Goal: Task Accomplishment & Management: Manage account settings

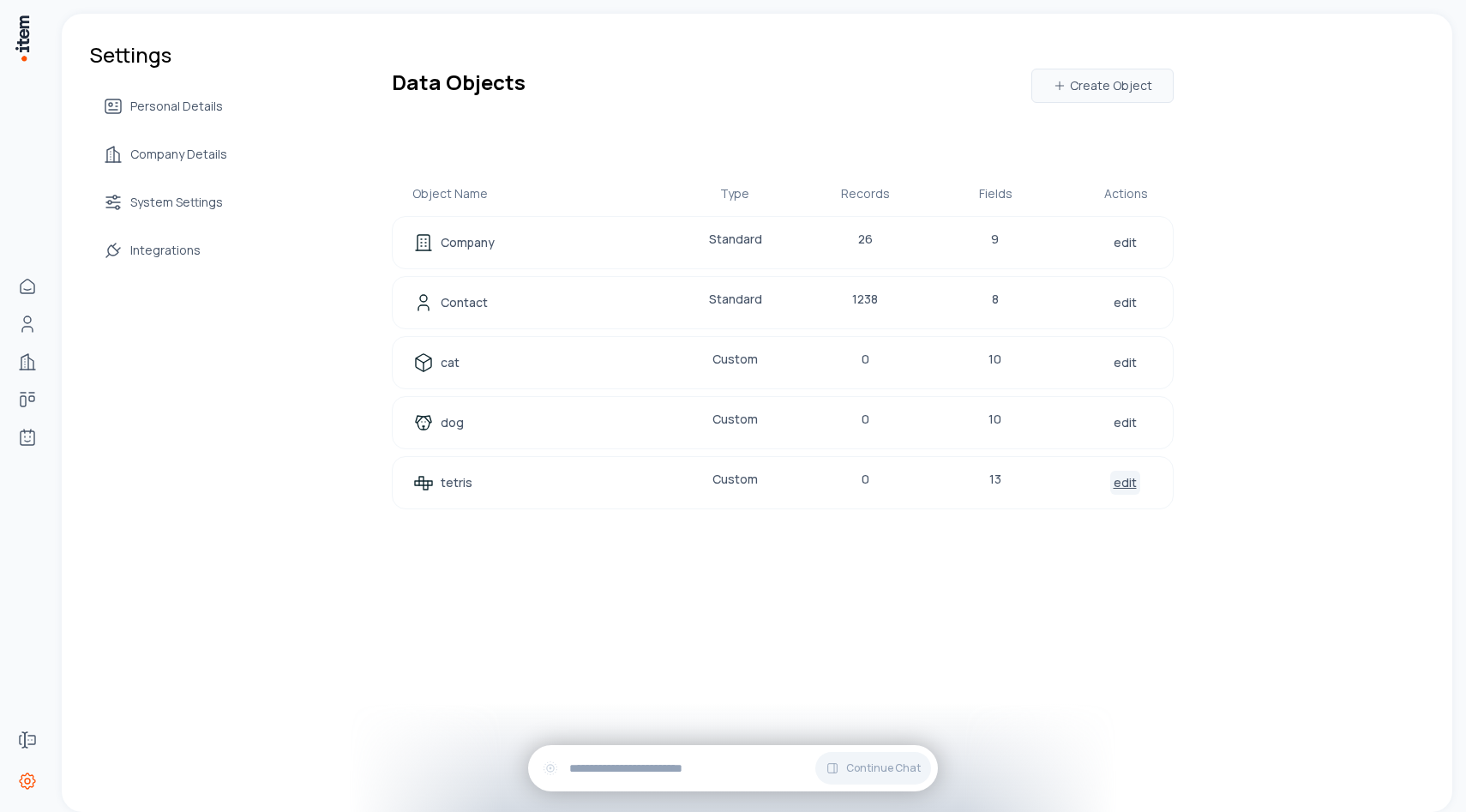
click at [1117, 485] on link "edit" at bounding box center [1125, 482] width 30 height 24
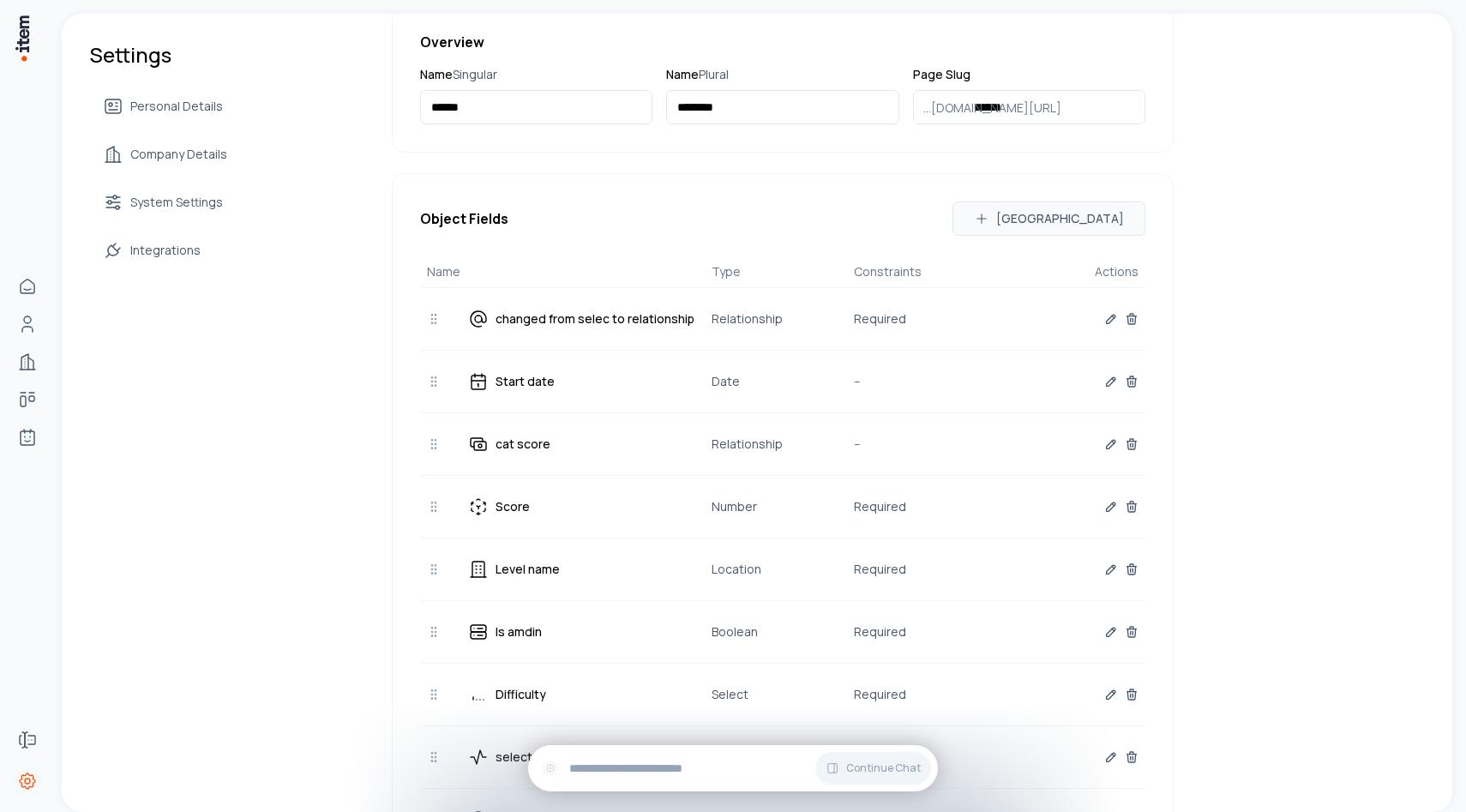
scroll to position [212, 0]
click at [1107, 324] on icon "button" at bounding box center [1111, 319] width 8 height 8
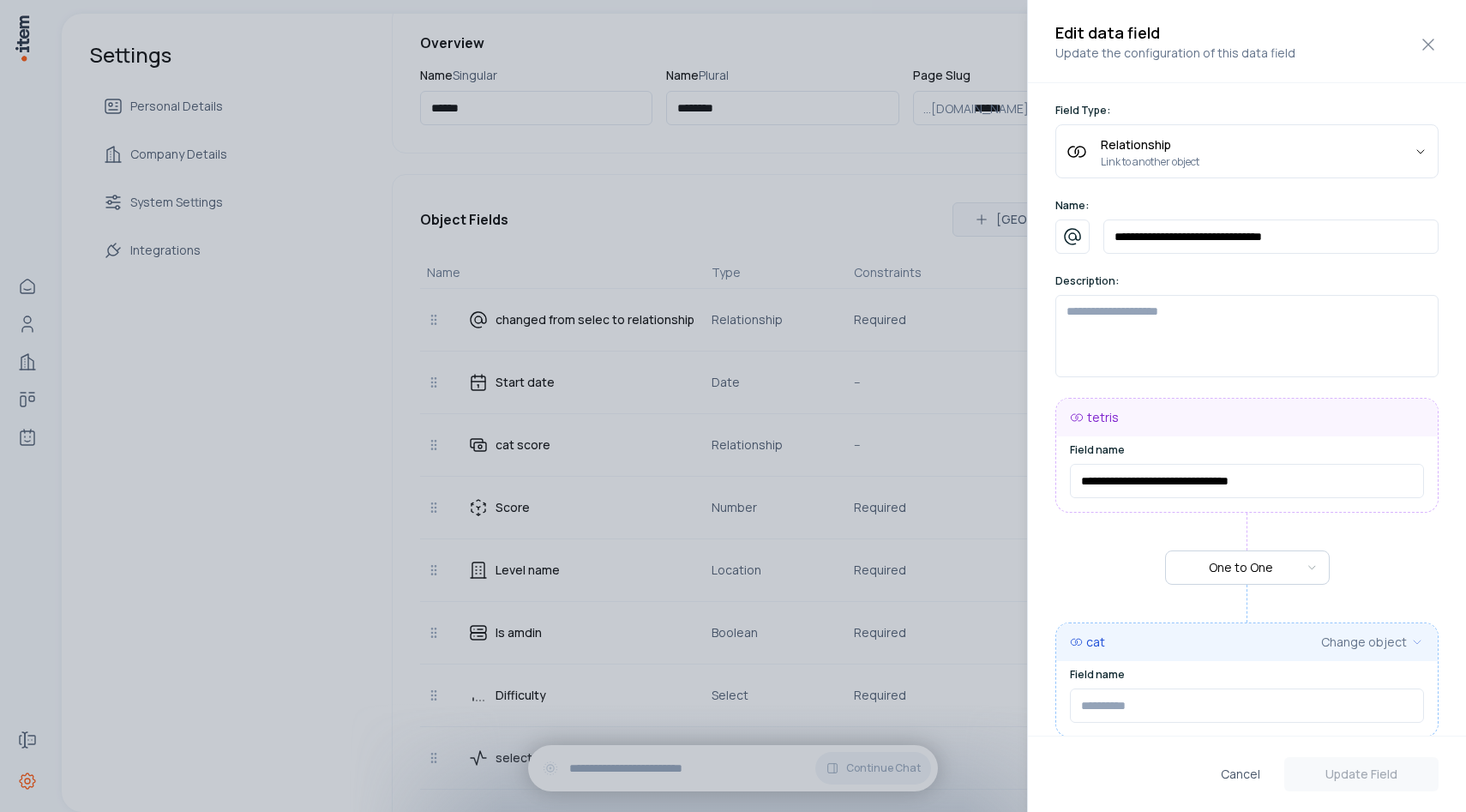
type input "**********"
click at [934, 240] on div at bounding box center [733, 406] width 1466 height 812
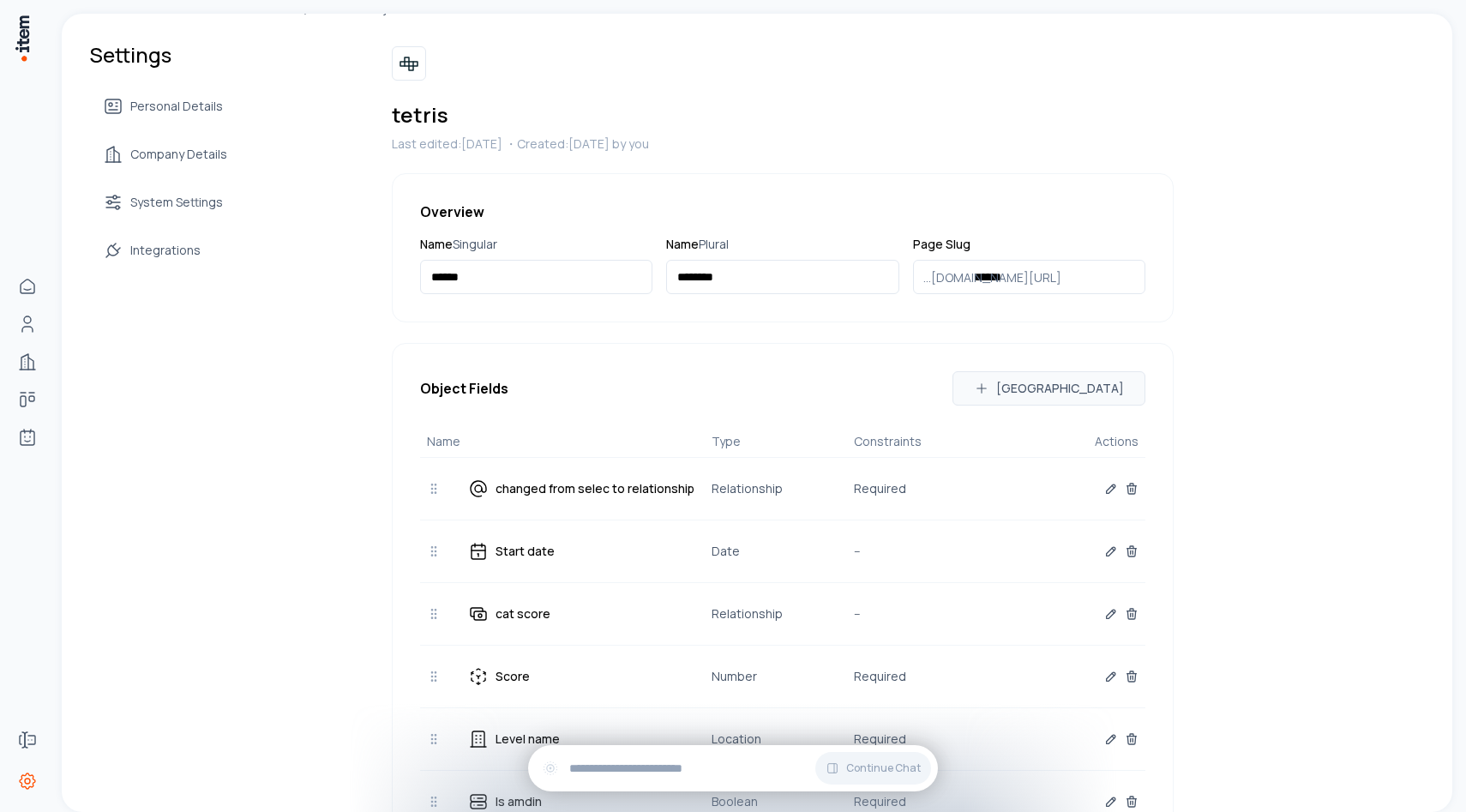
scroll to position [0, 0]
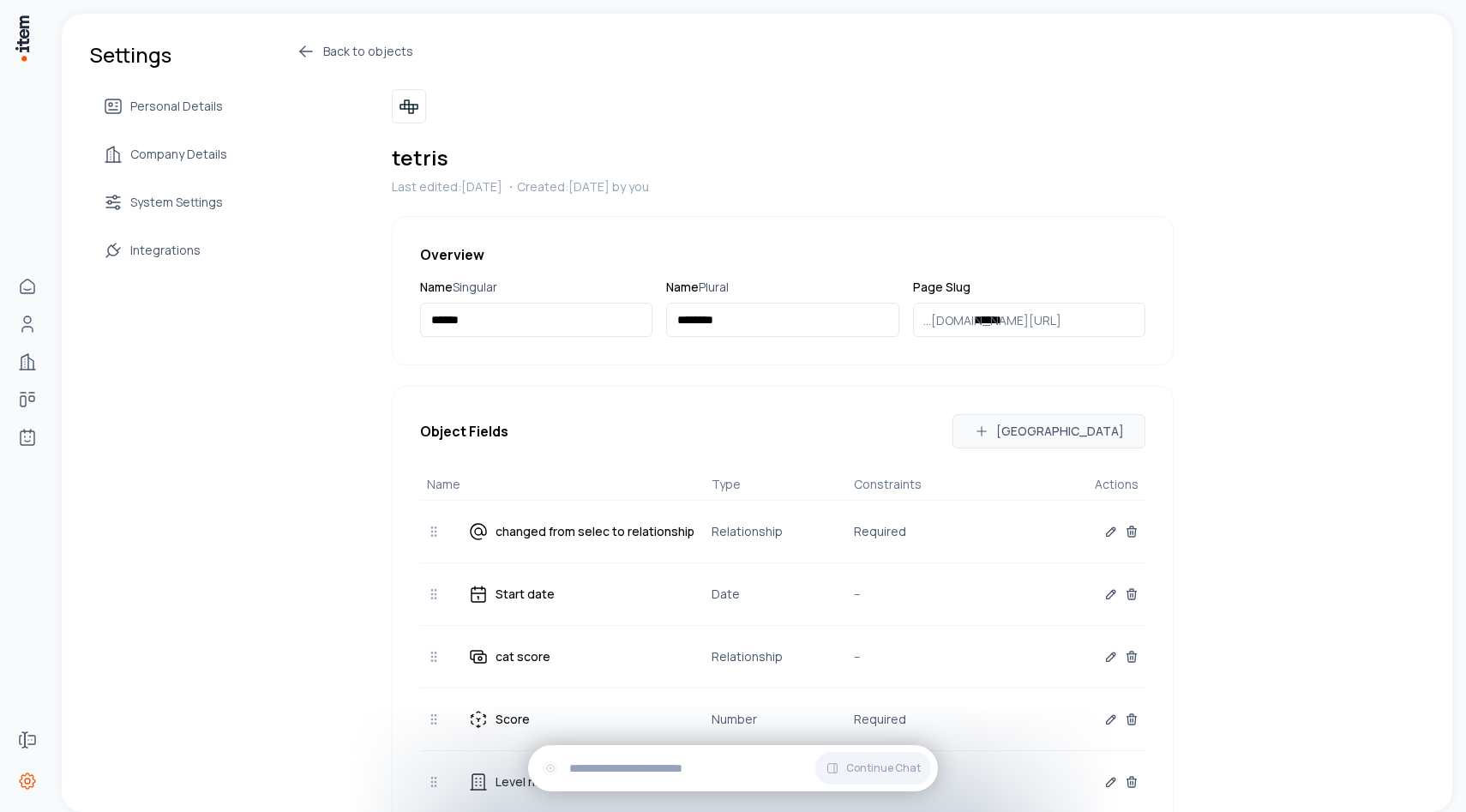
click at [314, 60] on link "Back to objects" at bounding box center [735, 51] width 878 height 20
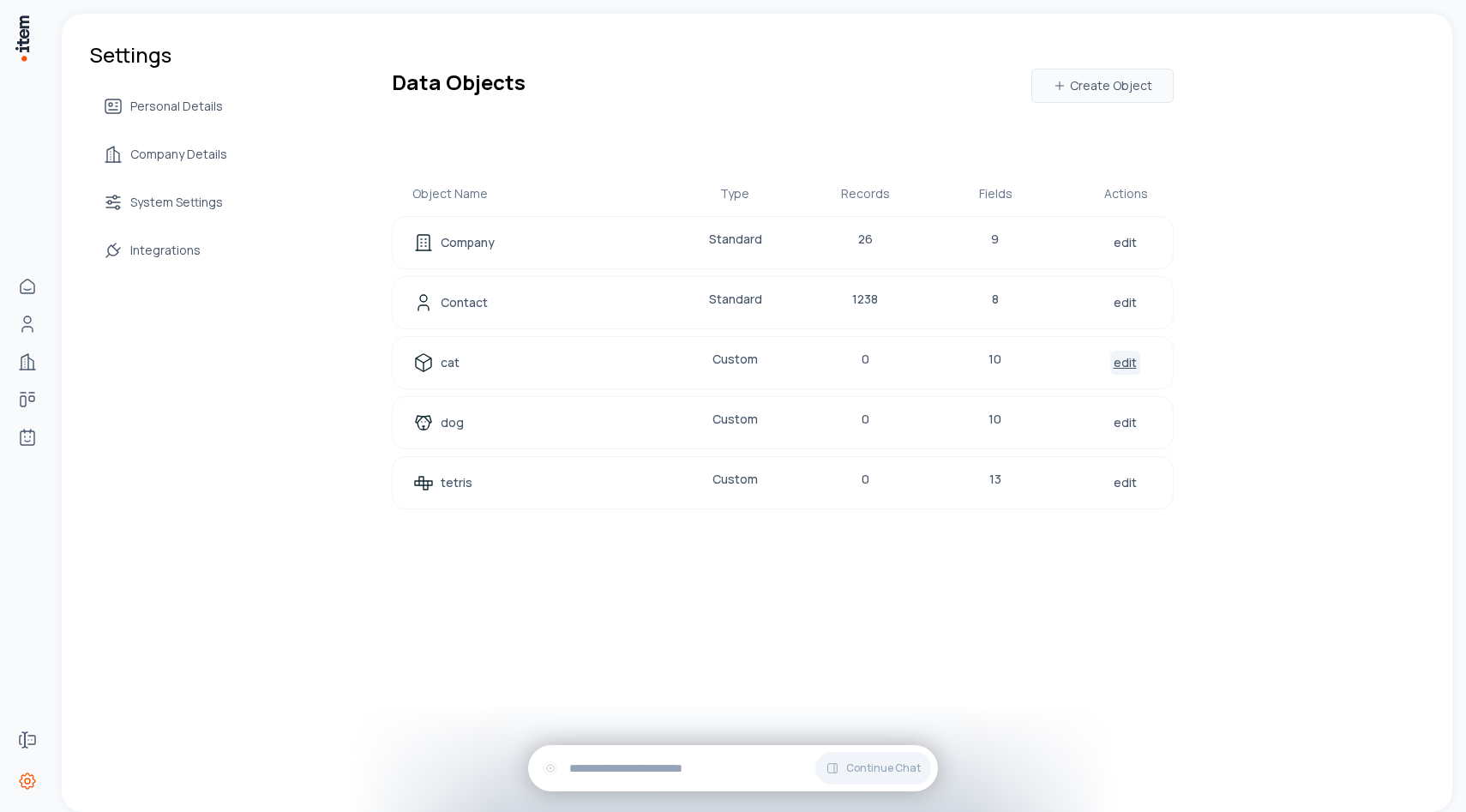
click at [1120, 366] on link "edit" at bounding box center [1125, 363] width 30 height 24
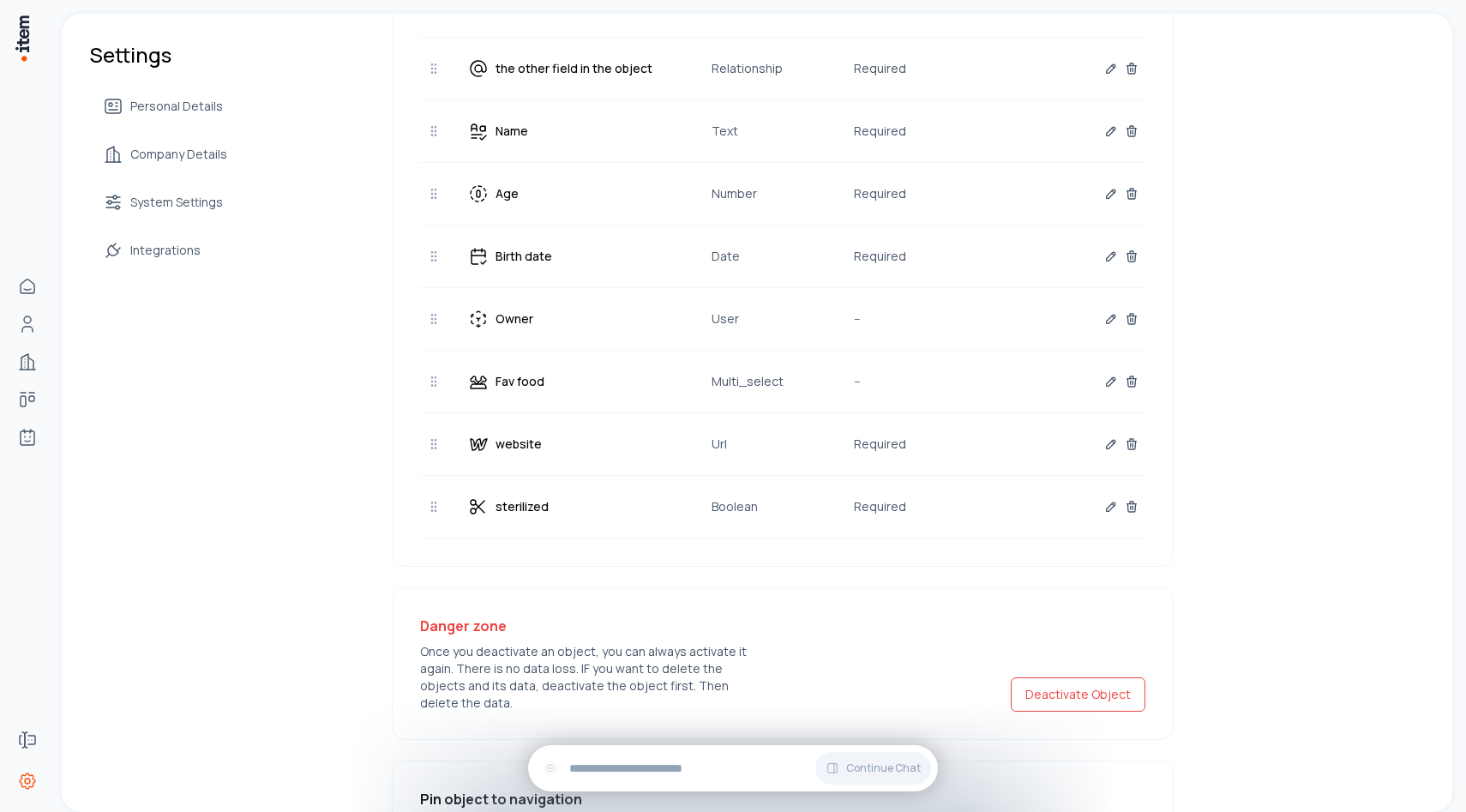
scroll to position [720, 0]
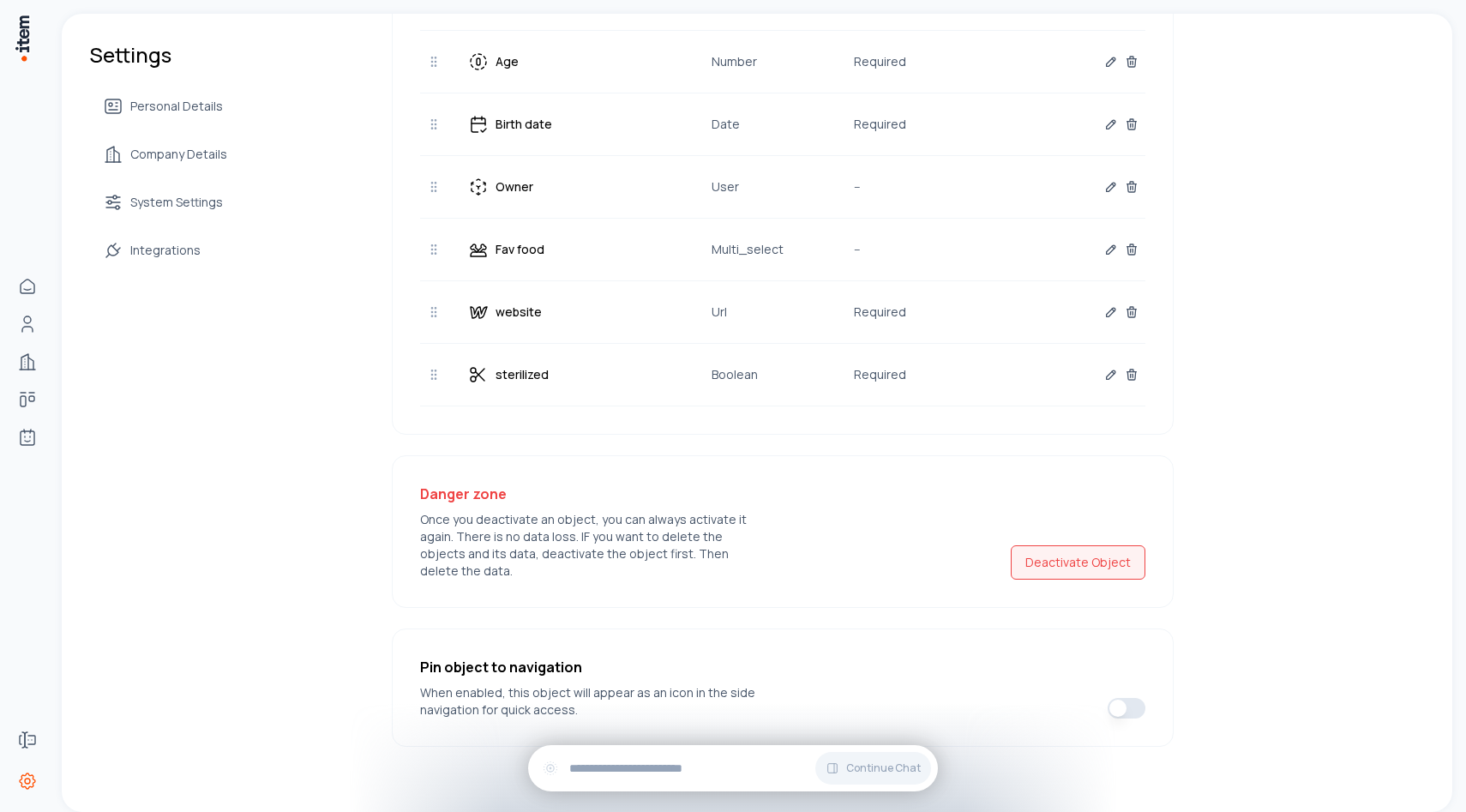
click at [1085, 558] on button "Deactivate Object" at bounding box center [1077, 562] width 135 height 34
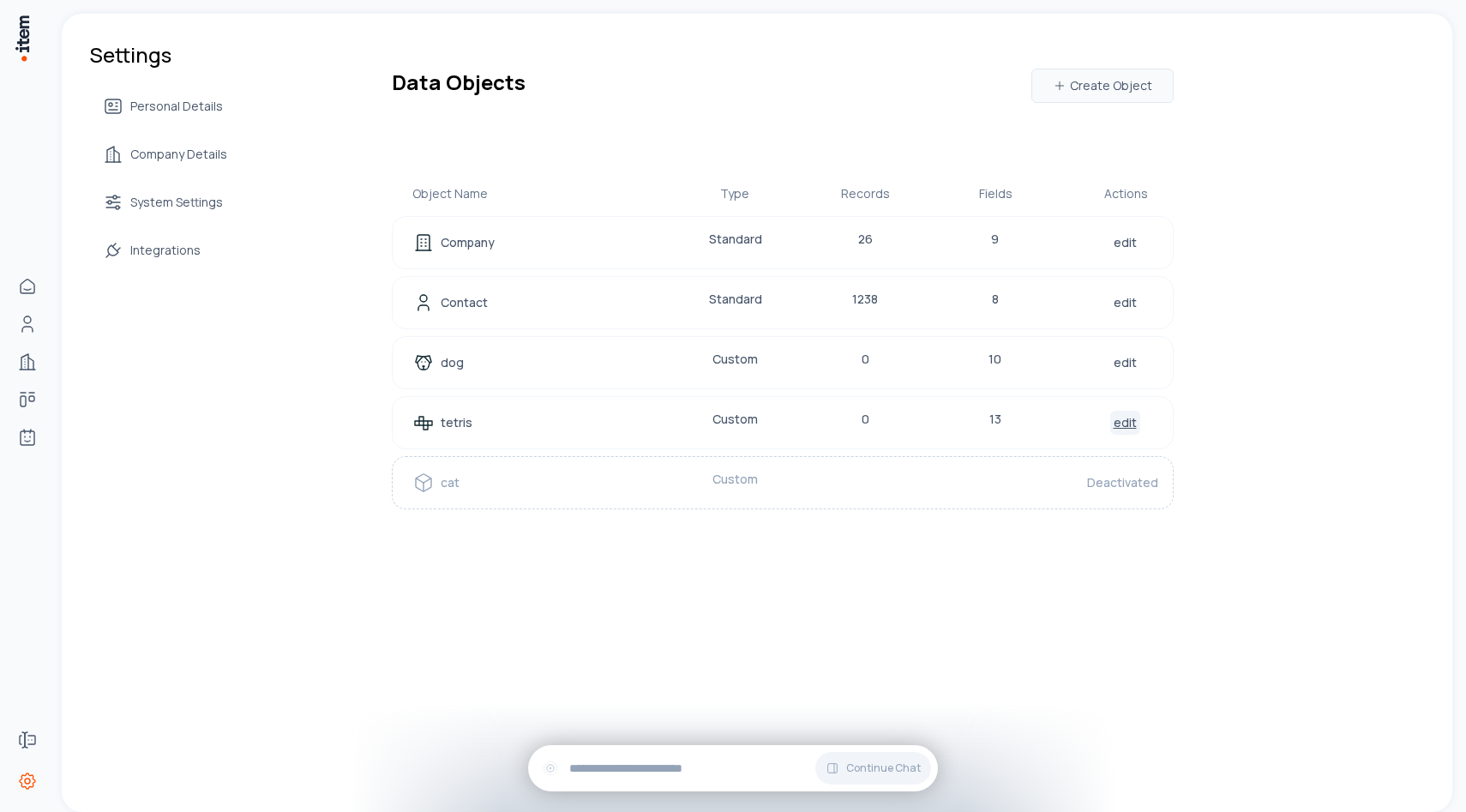
click at [1131, 417] on link "edit" at bounding box center [1125, 423] width 30 height 24
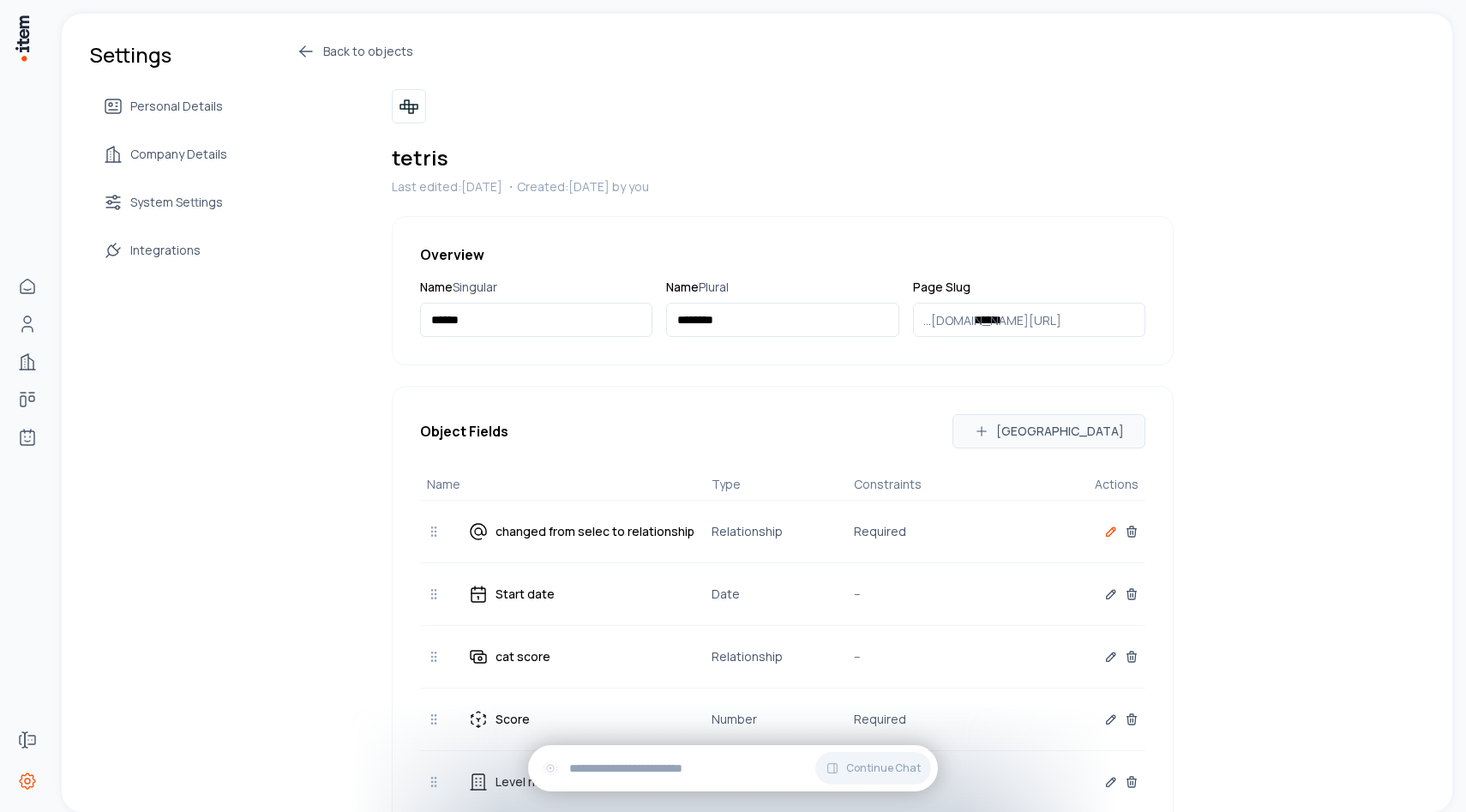
click at [1107, 531] on icon "button" at bounding box center [1111, 531] width 14 height 14
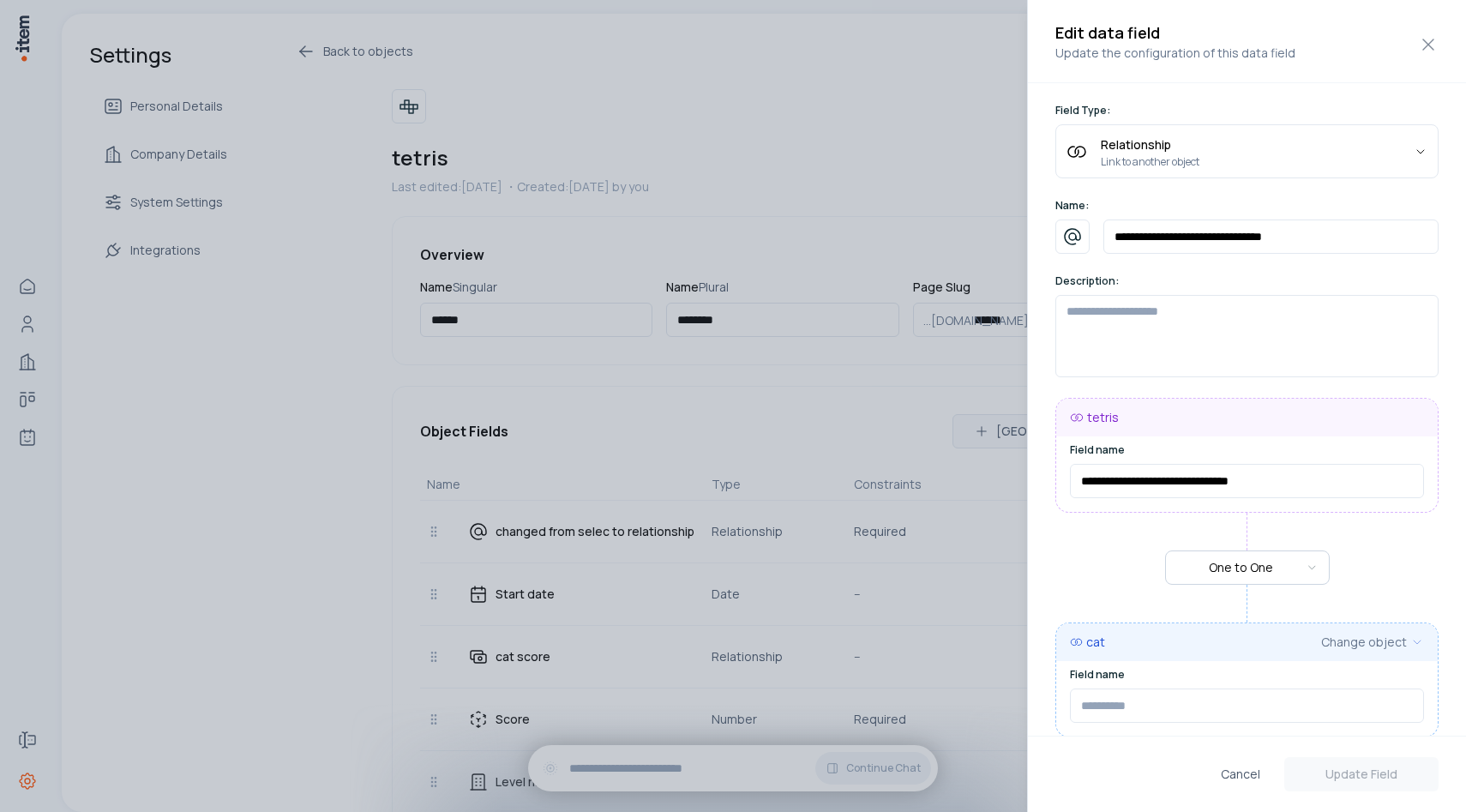
type input "**********"
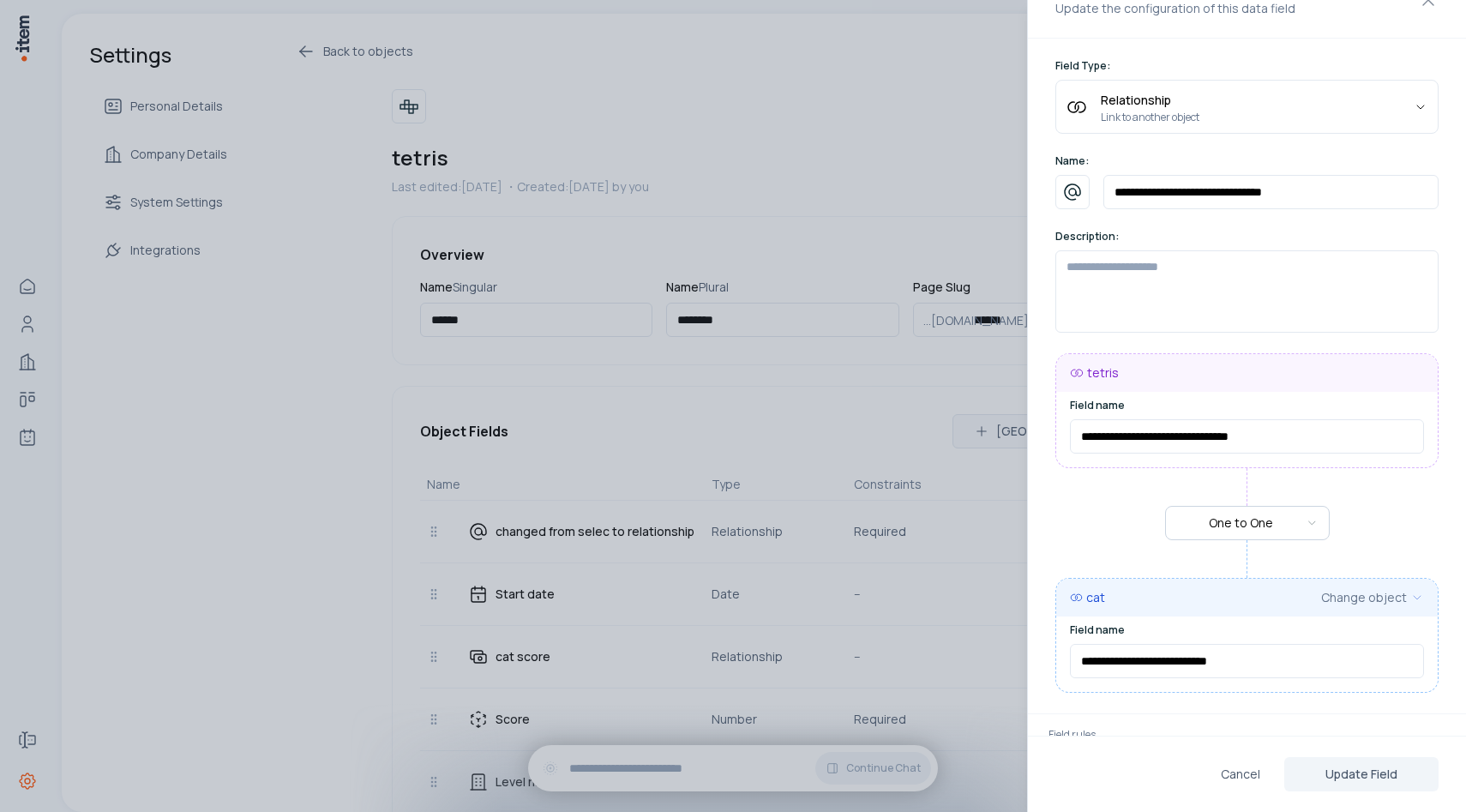
scroll to position [39, 0]
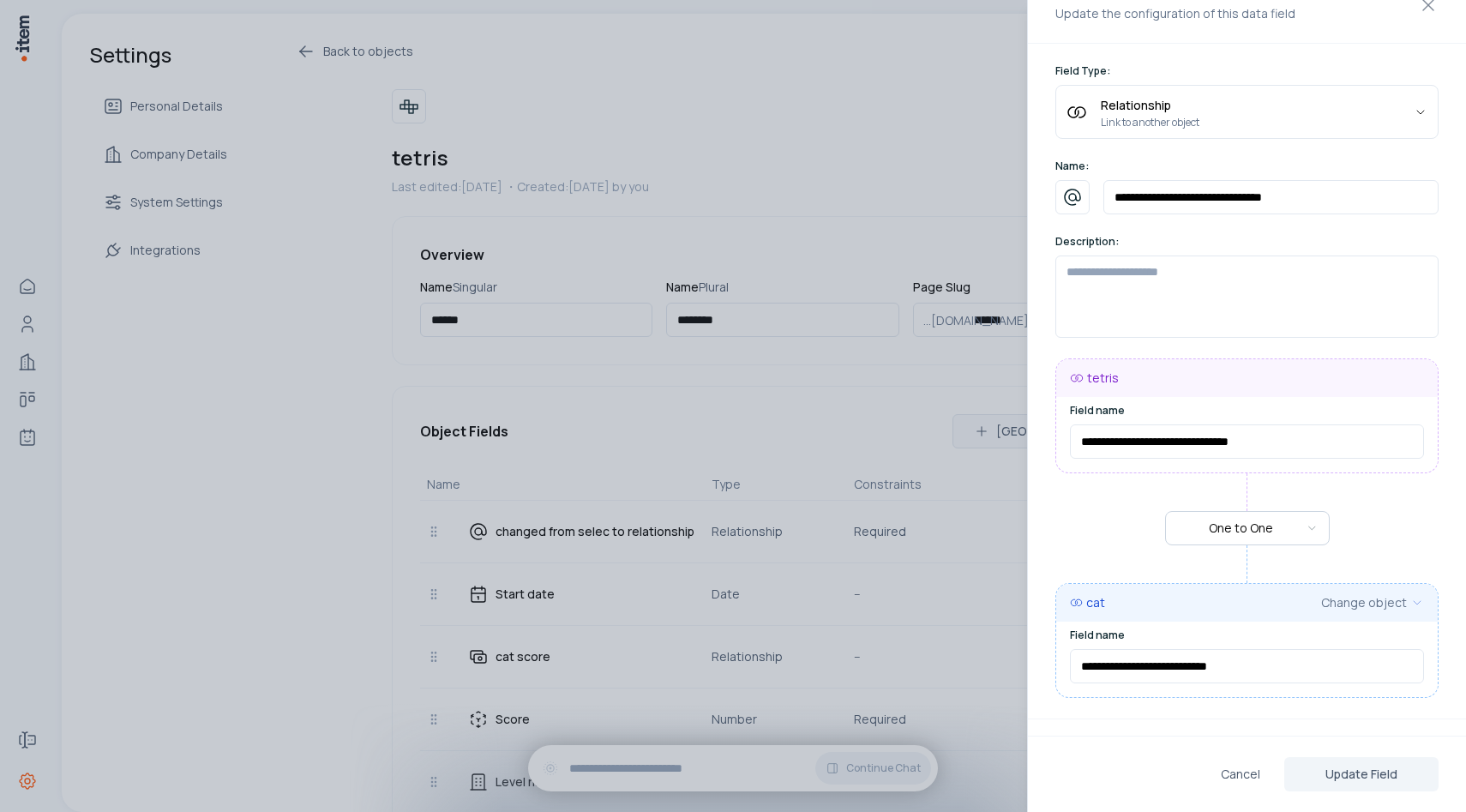
click at [756, 142] on div at bounding box center [733, 406] width 1466 height 812
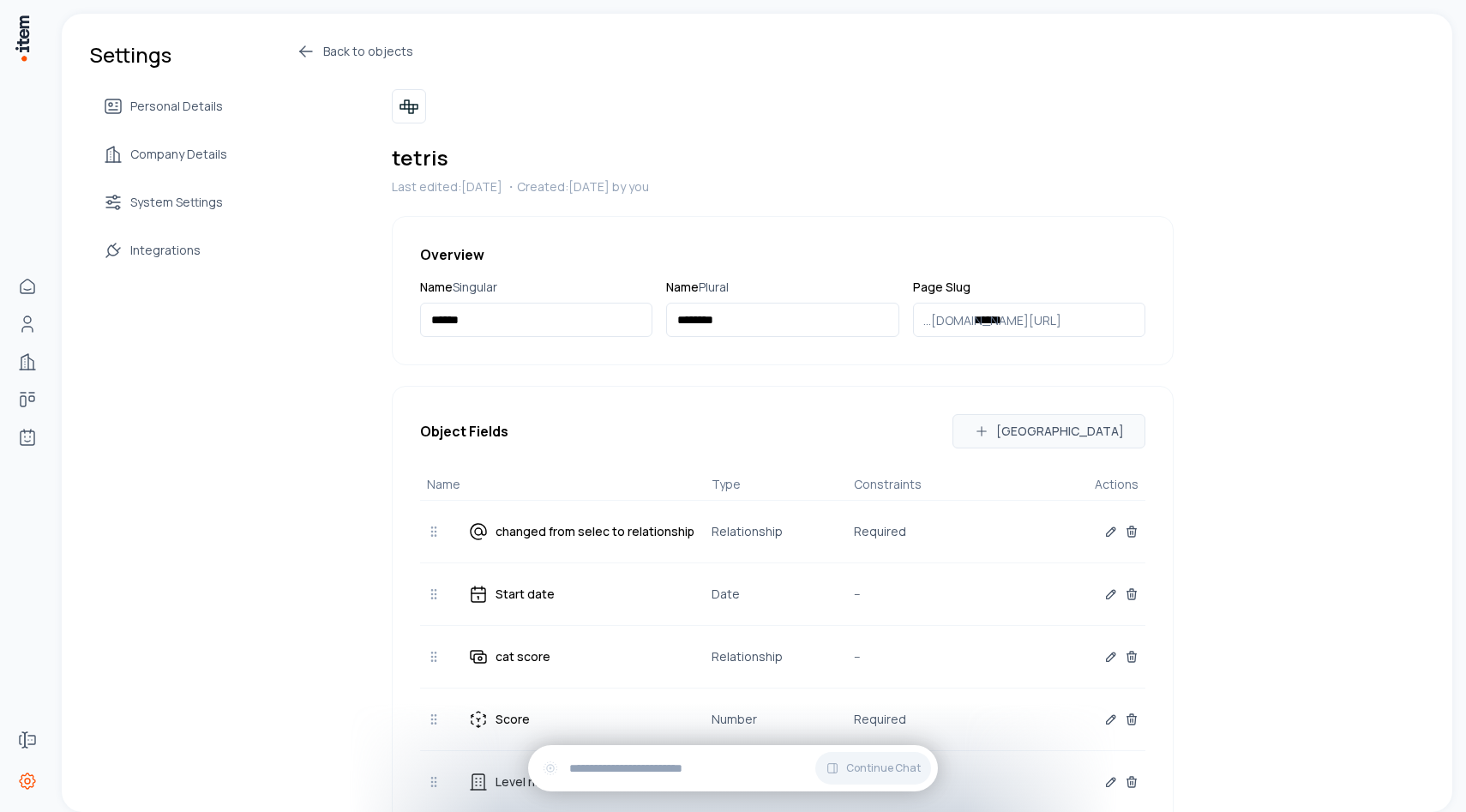
click at [307, 55] on icon at bounding box center [306, 51] width 20 height 20
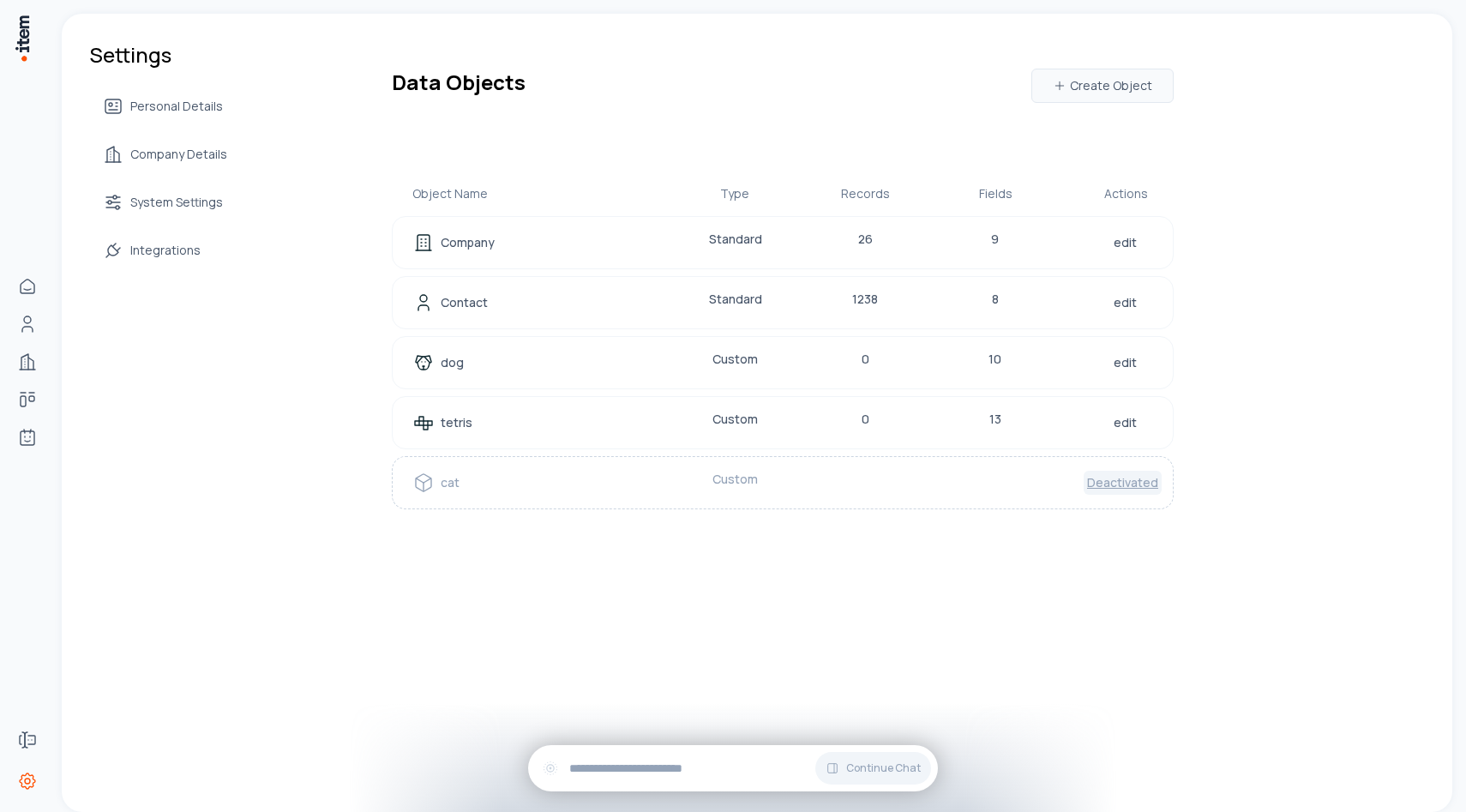
click at [1100, 486] on link "Deactivated" at bounding box center [1122, 482] width 78 height 24
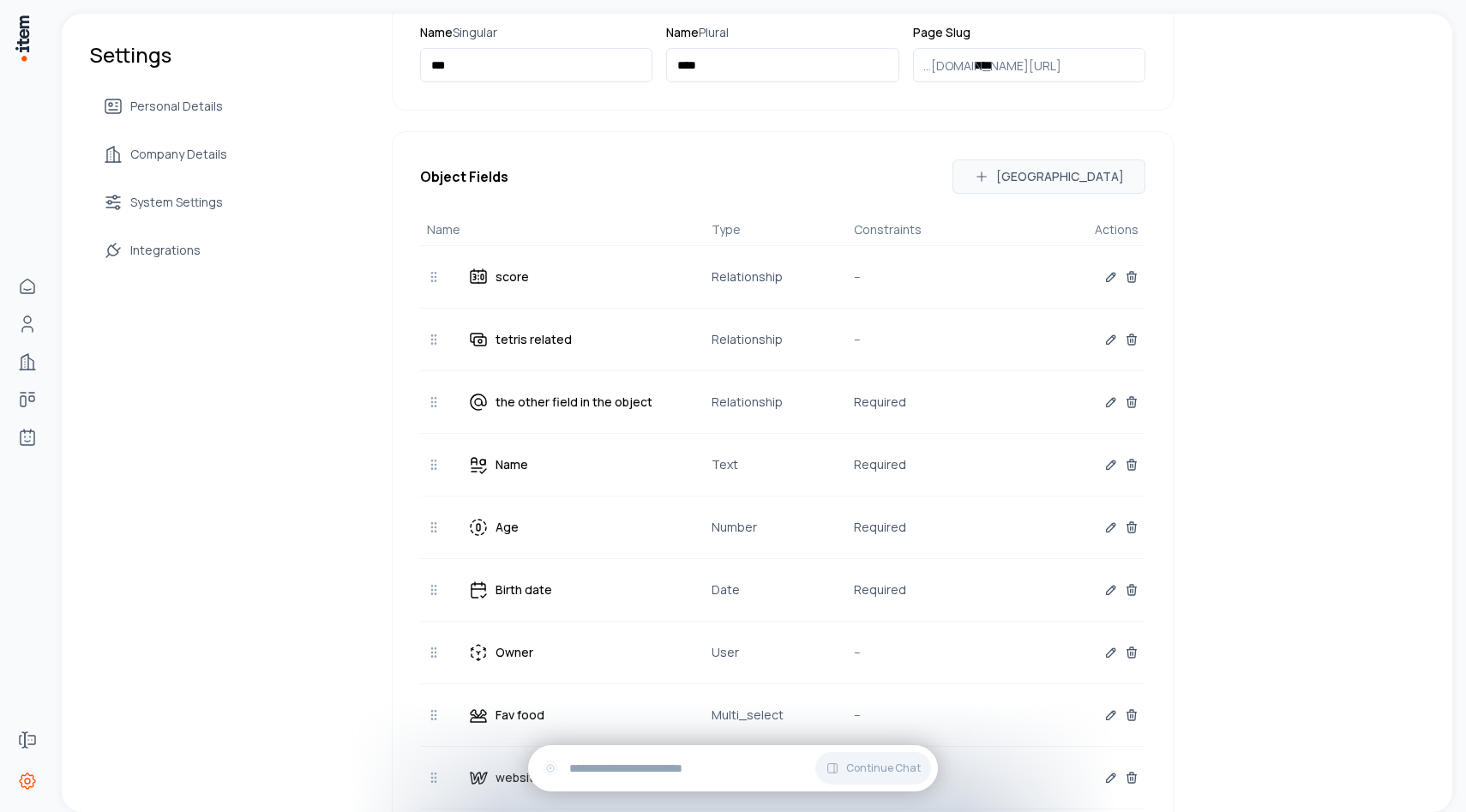
scroll to position [813, 0]
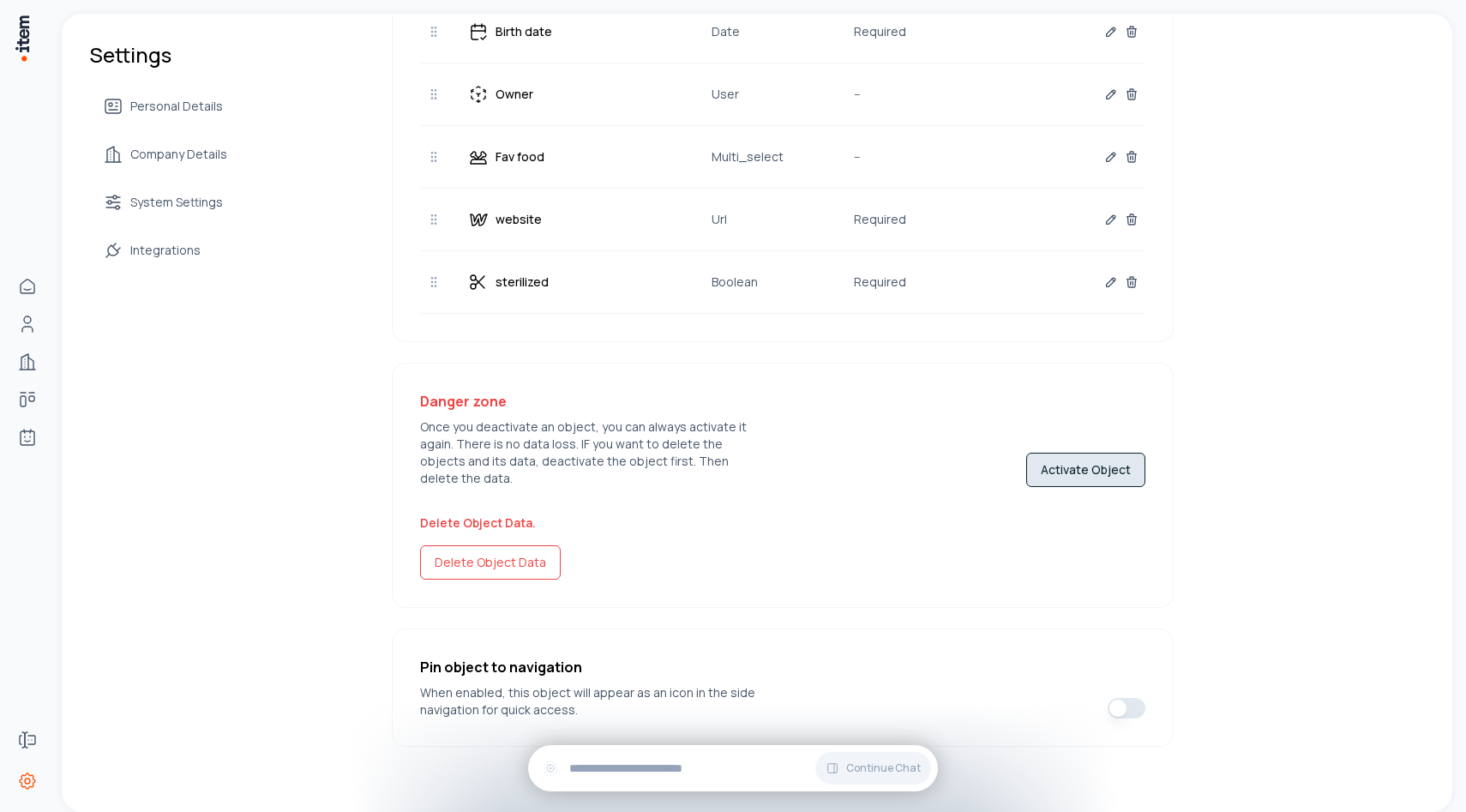
click at [1098, 464] on button "Activate Object" at bounding box center [1086, 469] width 119 height 34
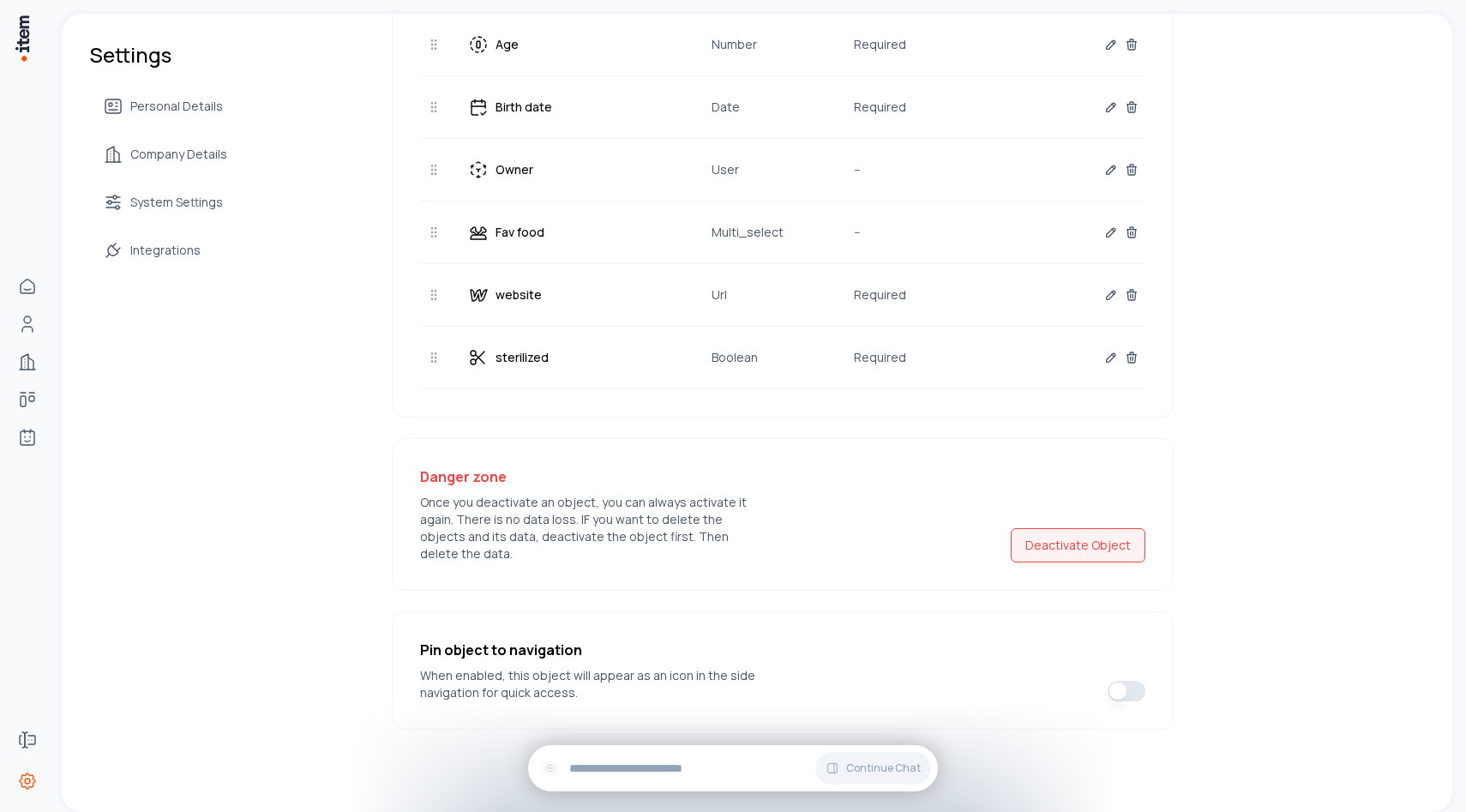
scroll to position [720, 0]
